Goal: Task Accomplishment & Management: Use online tool/utility

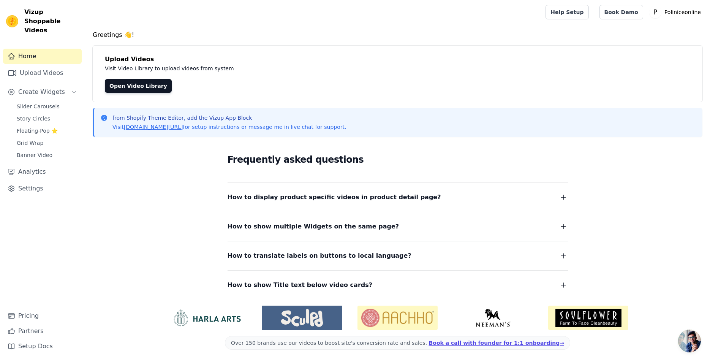
click at [125, 201] on div "Frequently asked questions How to display product specific videos in product de…" at bounding box center [398, 221] width 610 height 157
click at [47, 103] on span "Slider Carousels" at bounding box center [38, 107] width 43 height 8
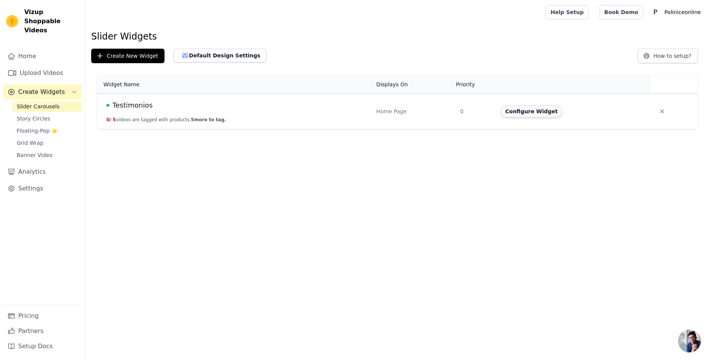
click at [531, 111] on button "Configure Widget" at bounding box center [532, 111] width 62 height 12
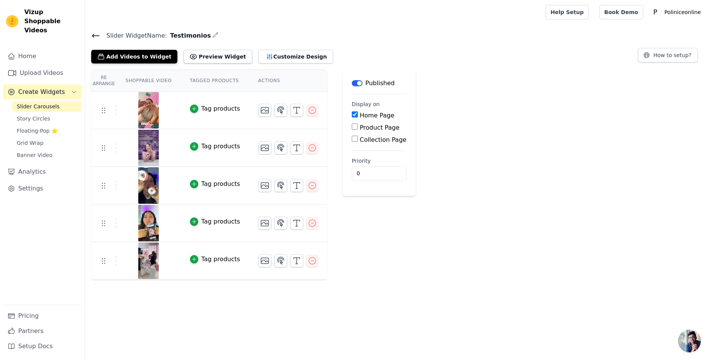
click at [352, 127] on input "Product Page" at bounding box center [355, 126] width 6 height 6
checkbox input "true"
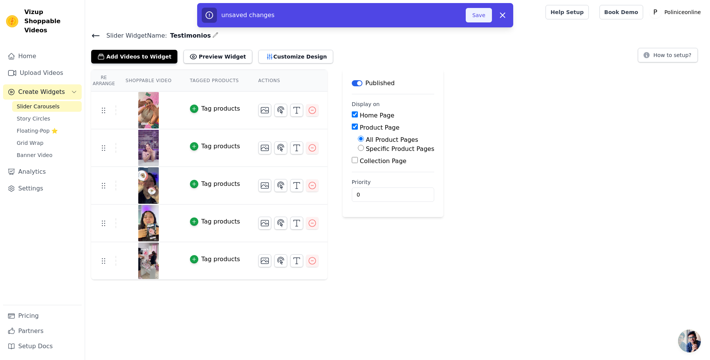
click at [476, 13] on button "Save" at bounding box center [479, 15] width 26 height 14
